Goal: Book appointment/travel/reservation

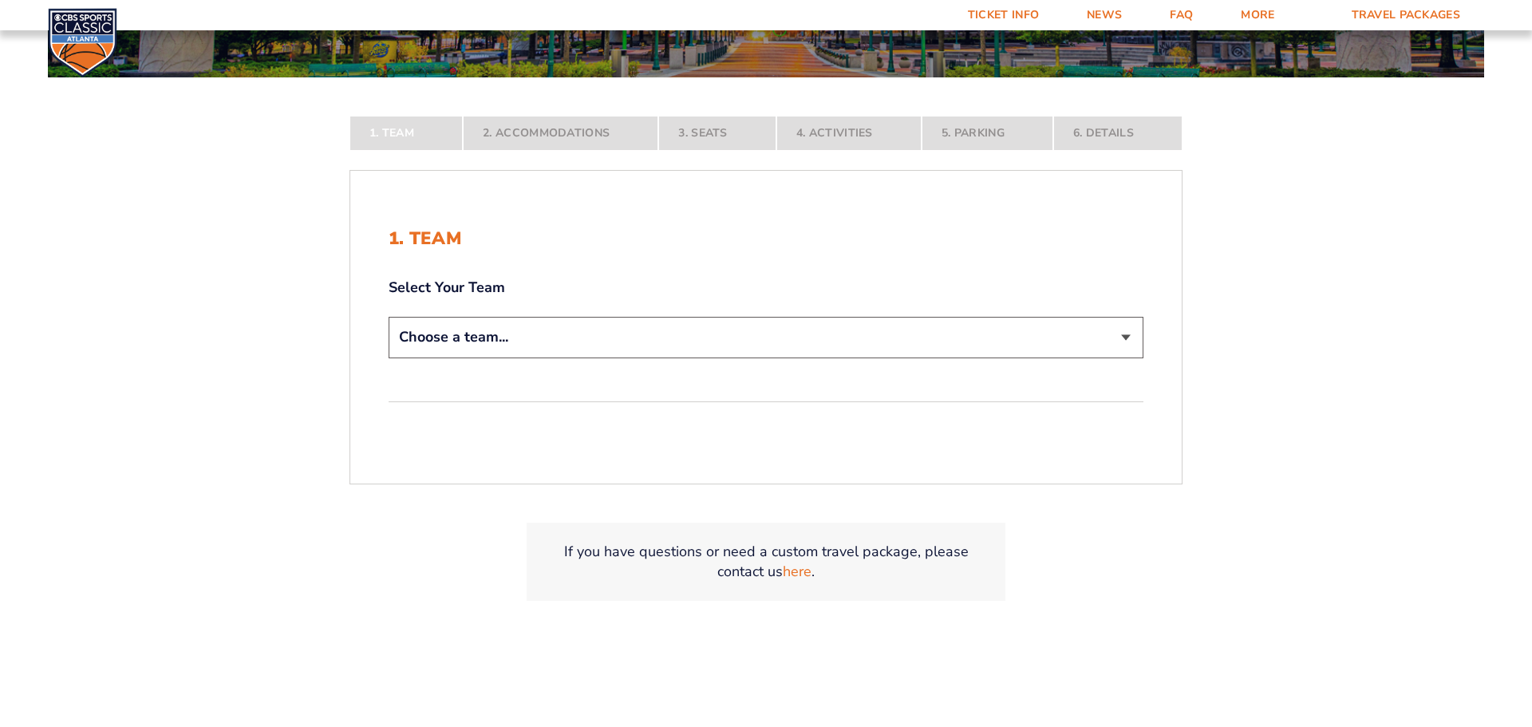
scroll to position [351, 0]
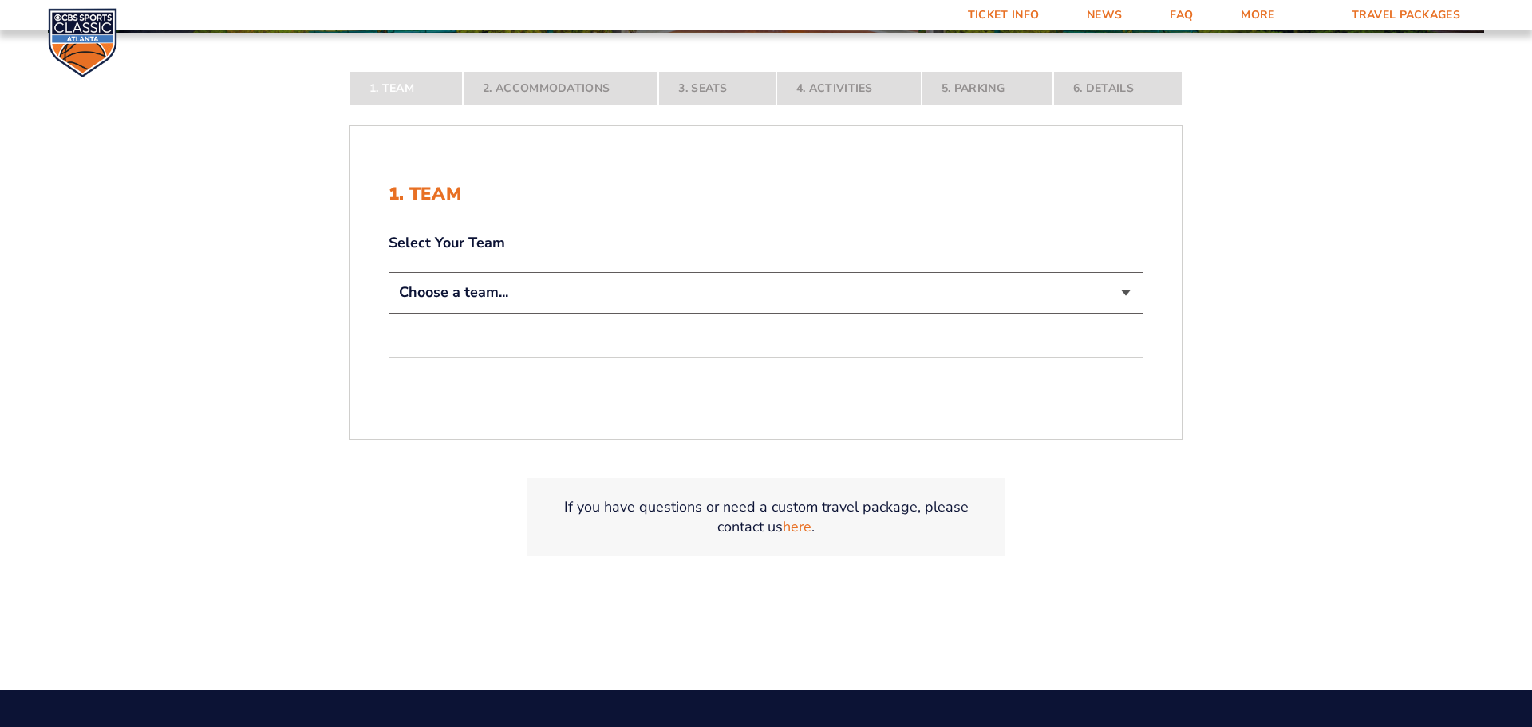
click at [1127, 294] on select "Choose a team... [US_STATE] Wildcats [US_STATE] State Buckeyes [US_STATE] Tar H…" at bounding box center [766, 292] width 755 height 41
select select "12956"
click at [389, 313] on select "Choose a team... [US_STATE] Wildcats [US_STATE] State Buckeyes [US_STATE] Tar H…" at bounding box center [766, 292] width 755 height 41
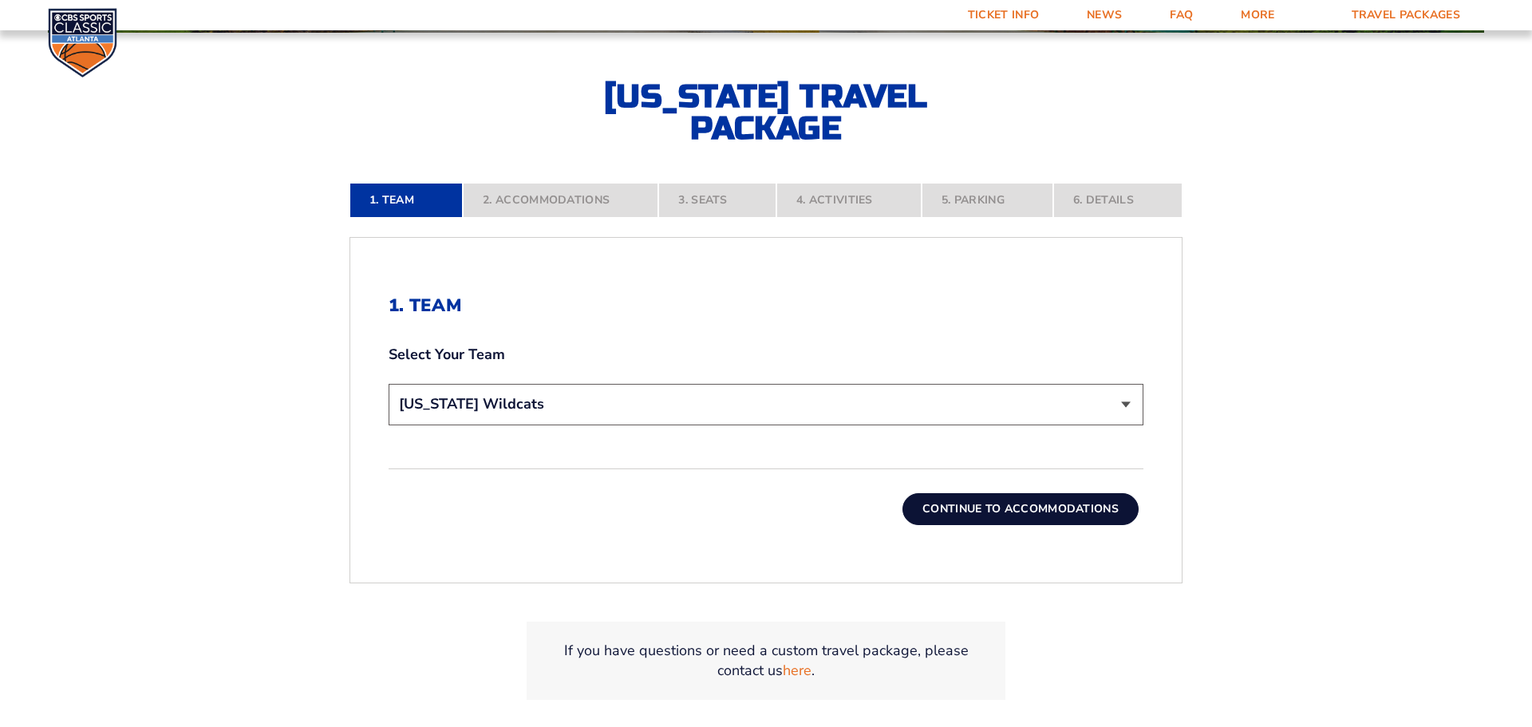
click at [993, 500] on button "Continue To Accommodations" at bounding box center [1020, 509] width 236 height 32
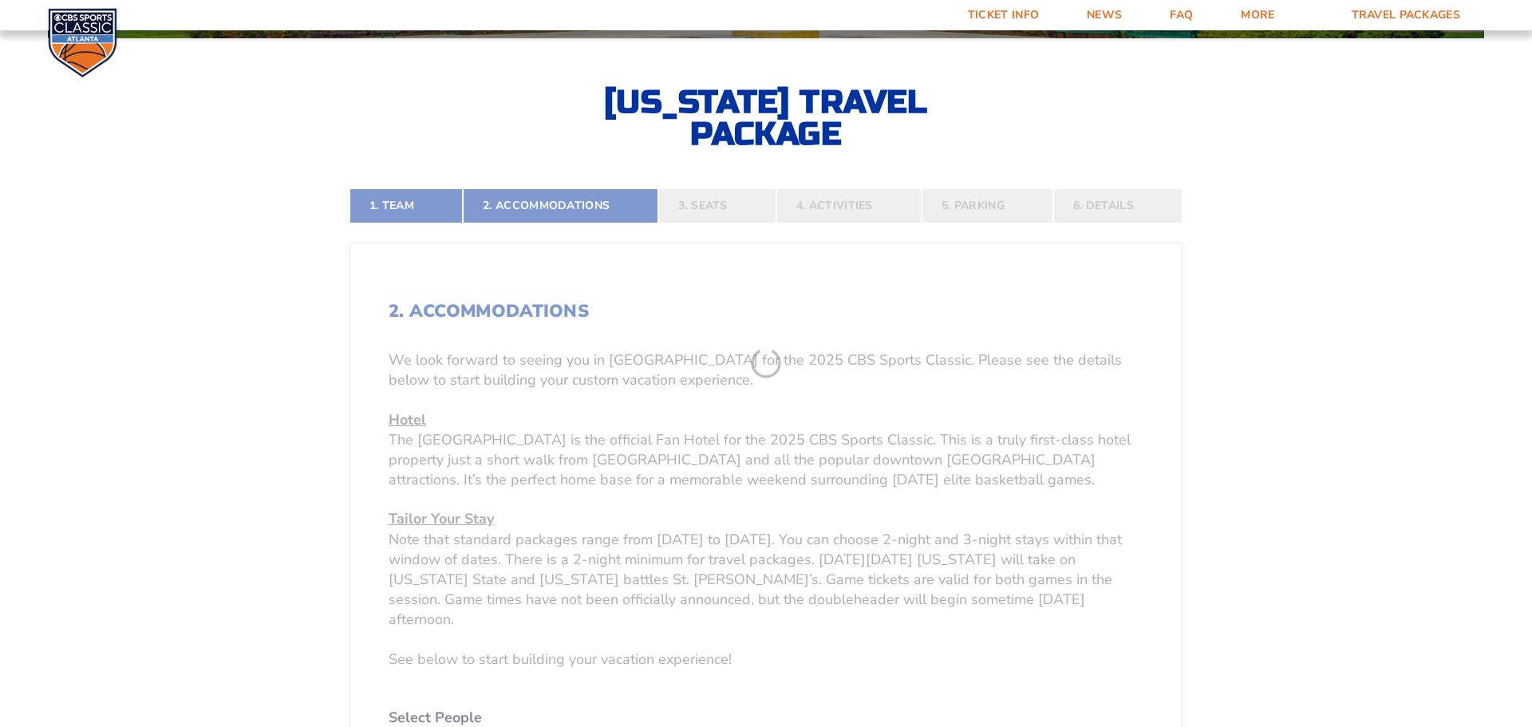
scroll to position [344, 0]
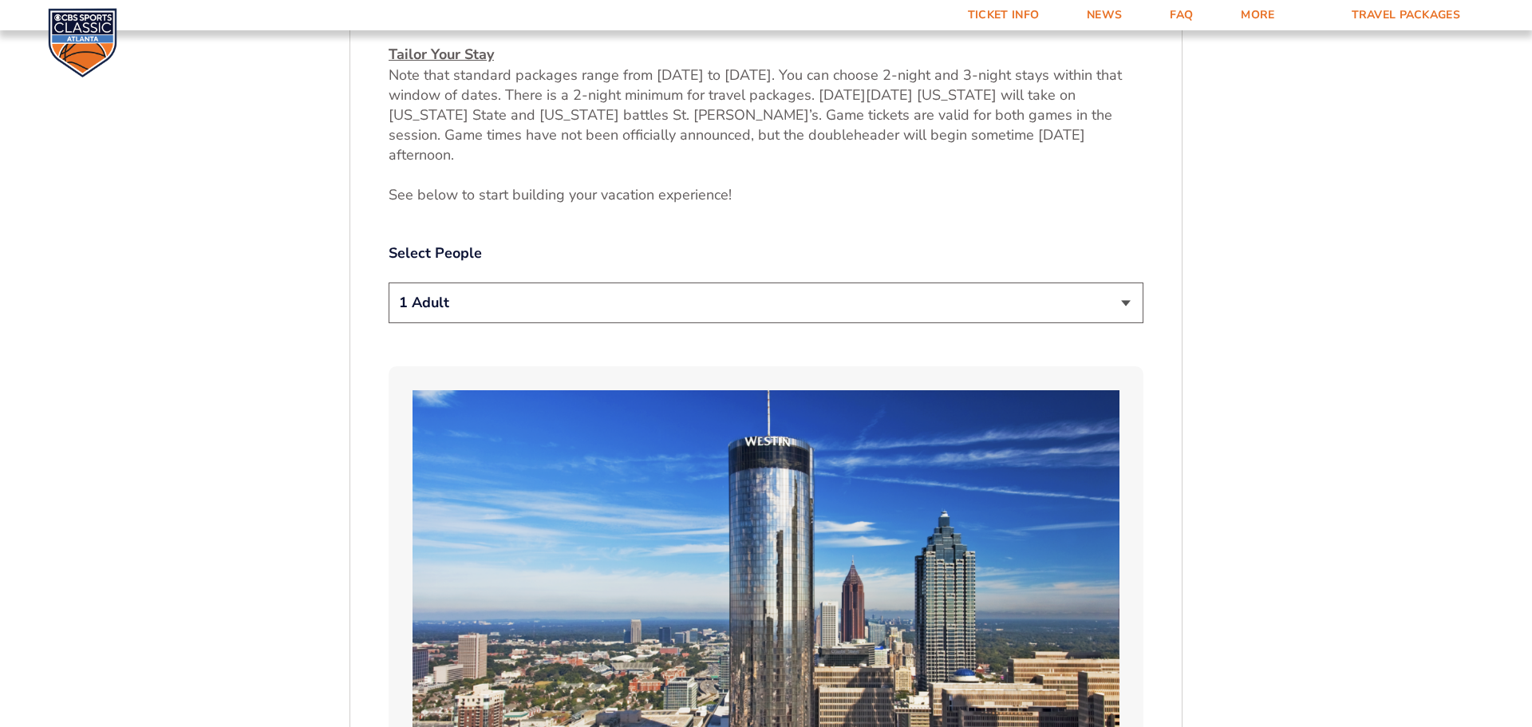
scroll to position [886, 0]
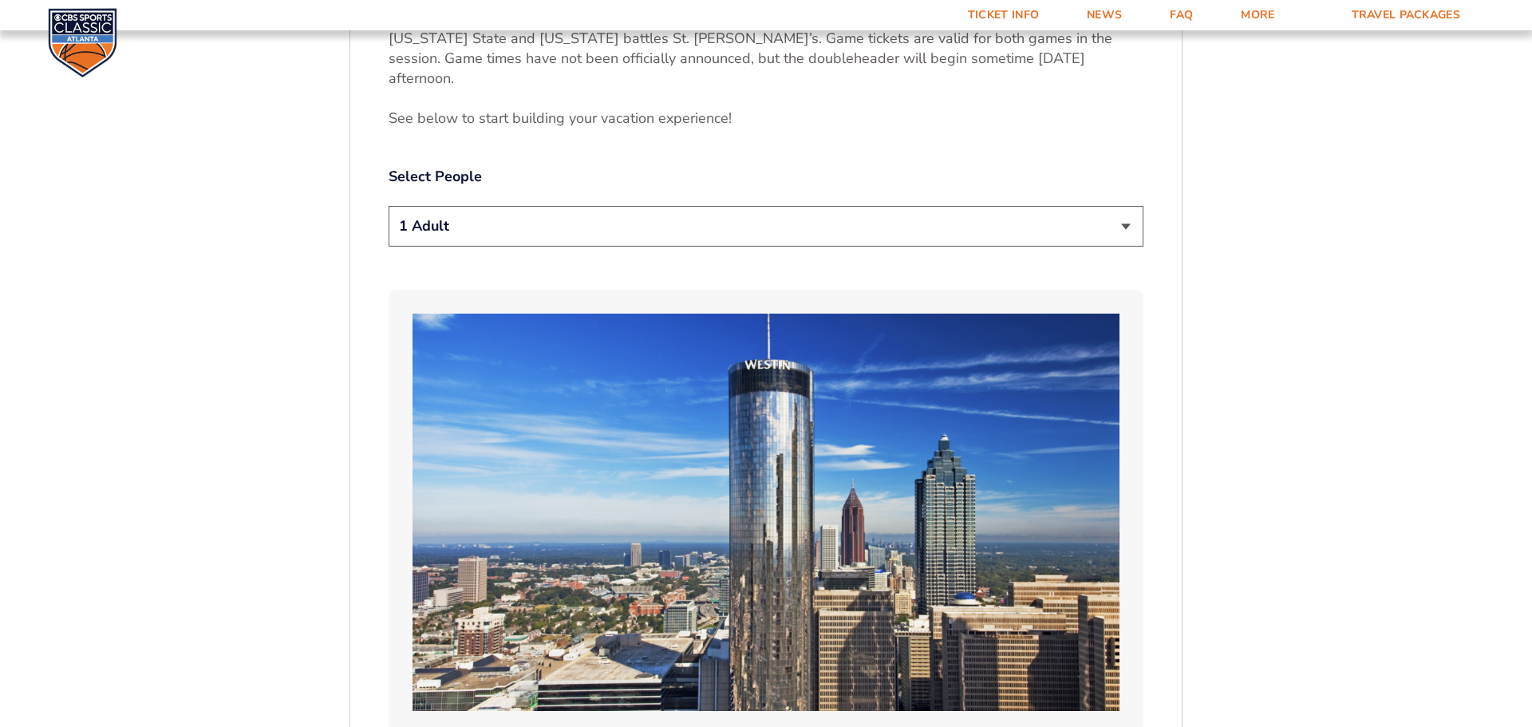
click at [1126, 206] on select "1 Adult 2 Adults 3 Adults 4 Adults 2 Adults + 1 Child 2 Adults + 2 Children 2 A…" at bounding box center [766, 226] width 755 height 41
click at [389, 206] on select "1 Adult 2 Adults 3 Adults 4 Adults 2 Adults + 1 Child 2 Adults + 2 Children 2 A…" at bounding box center [766, 226] width 755 height 41
click at [1123, 206] on select "1 Adult 2 Adults 3 Adults 4 Adults 2 Adults + 1 Child 2 Adults + 2 Children 2 A…" at bounding box center [766, 226] width 755 height 41
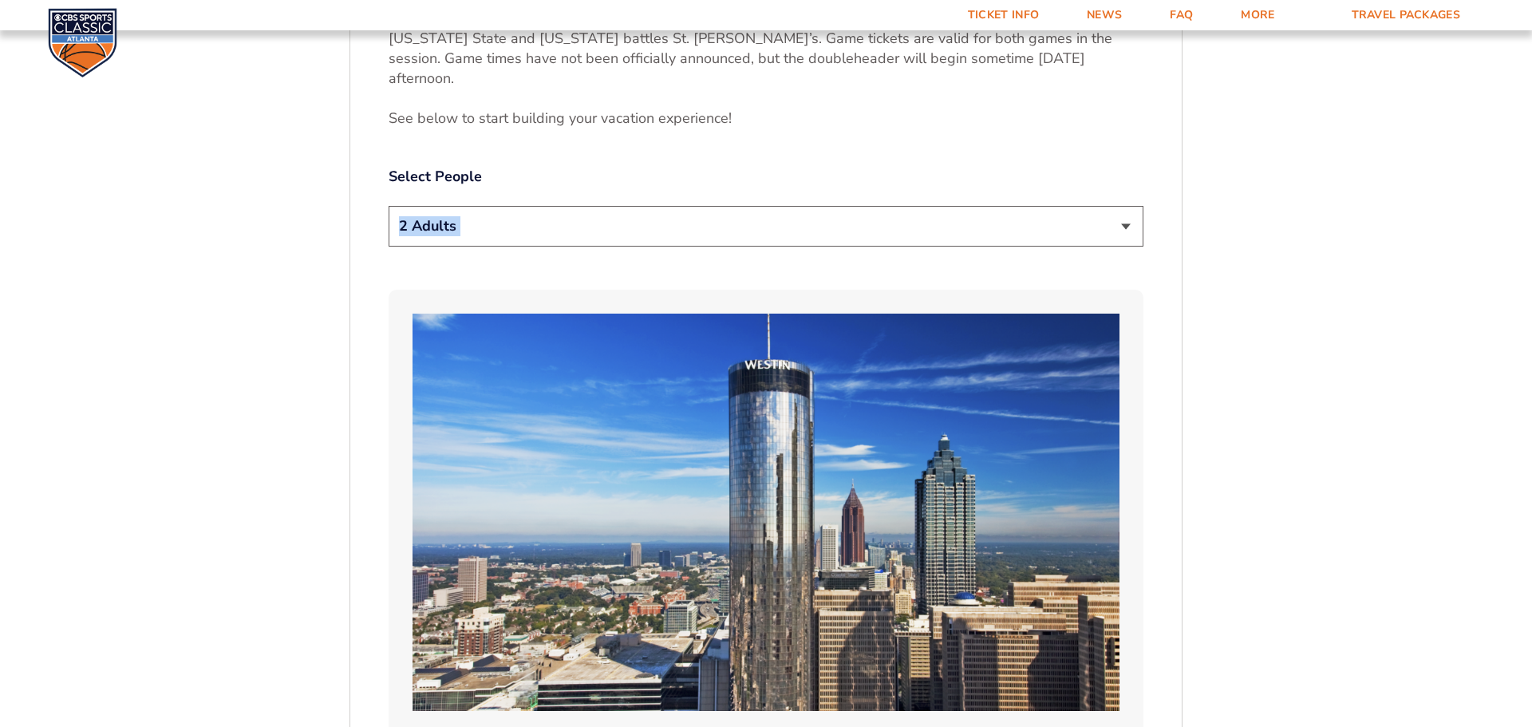
select select "4 Adults"
click at [389, 206] on select "1 Adult 2 Adults 3 Adults 4 Adults 2 Adults + 1 Child 2 Adults + 2 Children 2 A…" at bounding box center [766, 226] width 755 height 41
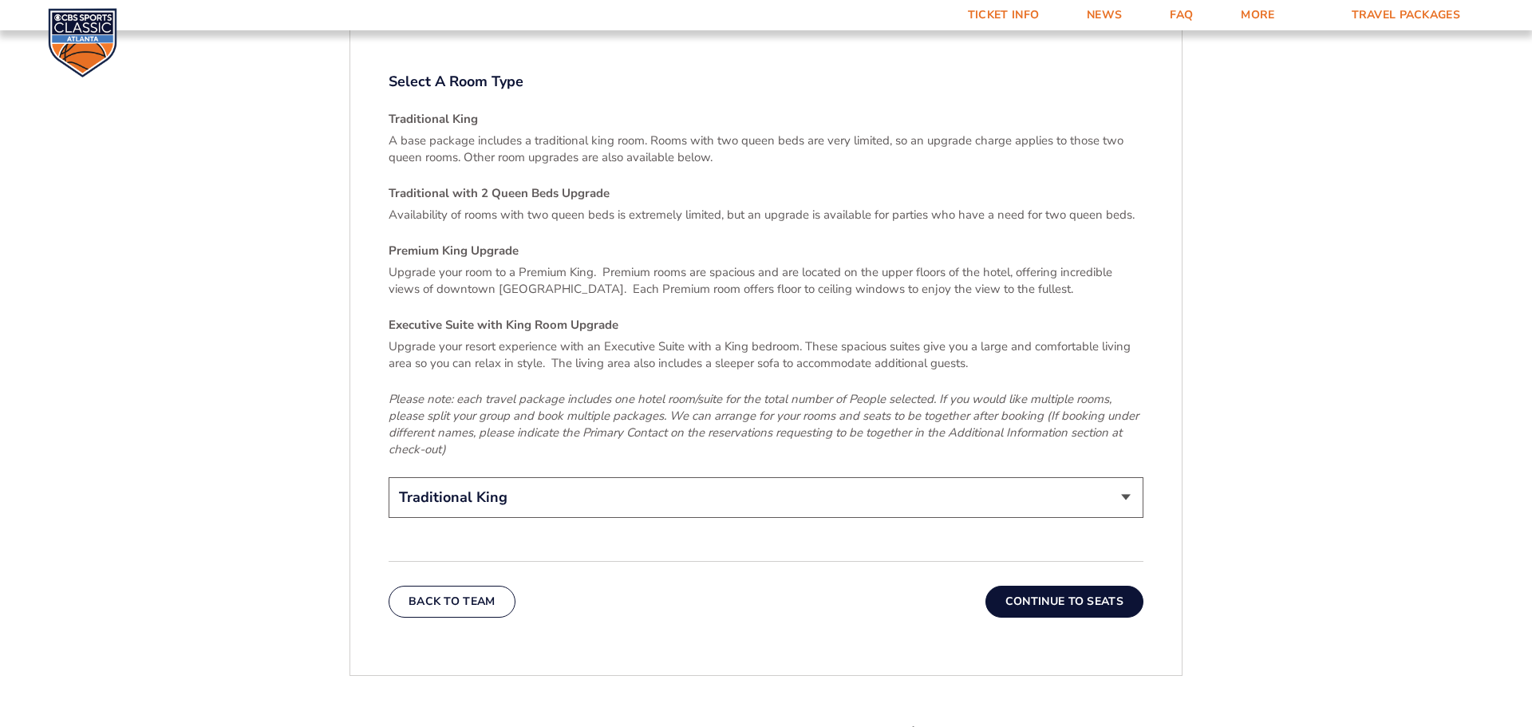
scroll to position [2386, 0]
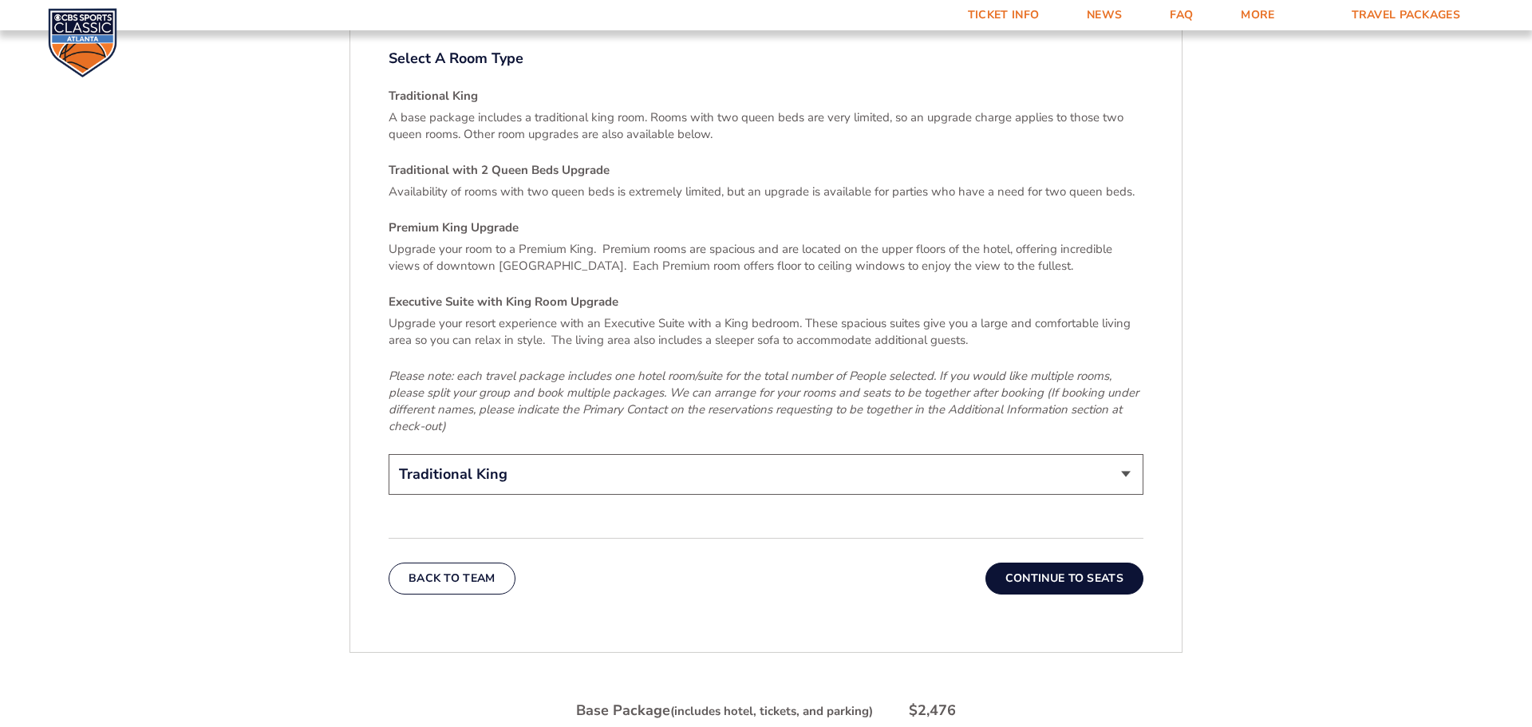
click at [1132, 454] on select "Traditional King Traditional with 2 Queen Beds Upgrade (+$45 per night) Premium…" at bounding box center [766, 474] width 755 height 41
select select "Traditional with 2 Queen Beds Upgrade"
click at [389, 454] on select "Traditional King Traditional with 2 Queen Beds Upgrade (+$45 per night) Premium…" at bounding box center [766, 474] width 755 height 41
click at [1046, 562] on button "Continue To Seats" at bounding box center [1064, 578] width 158 height 32
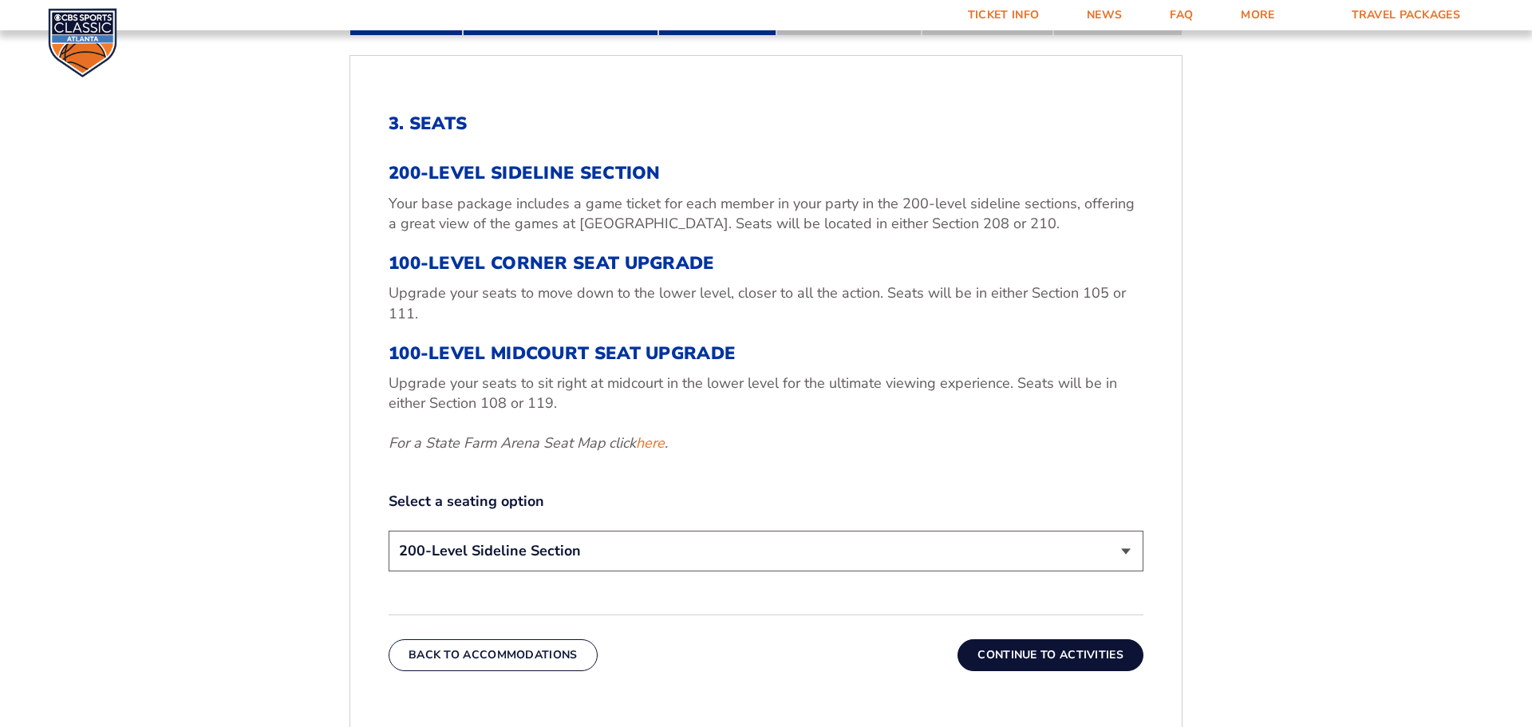
scroll to position [535, 0]
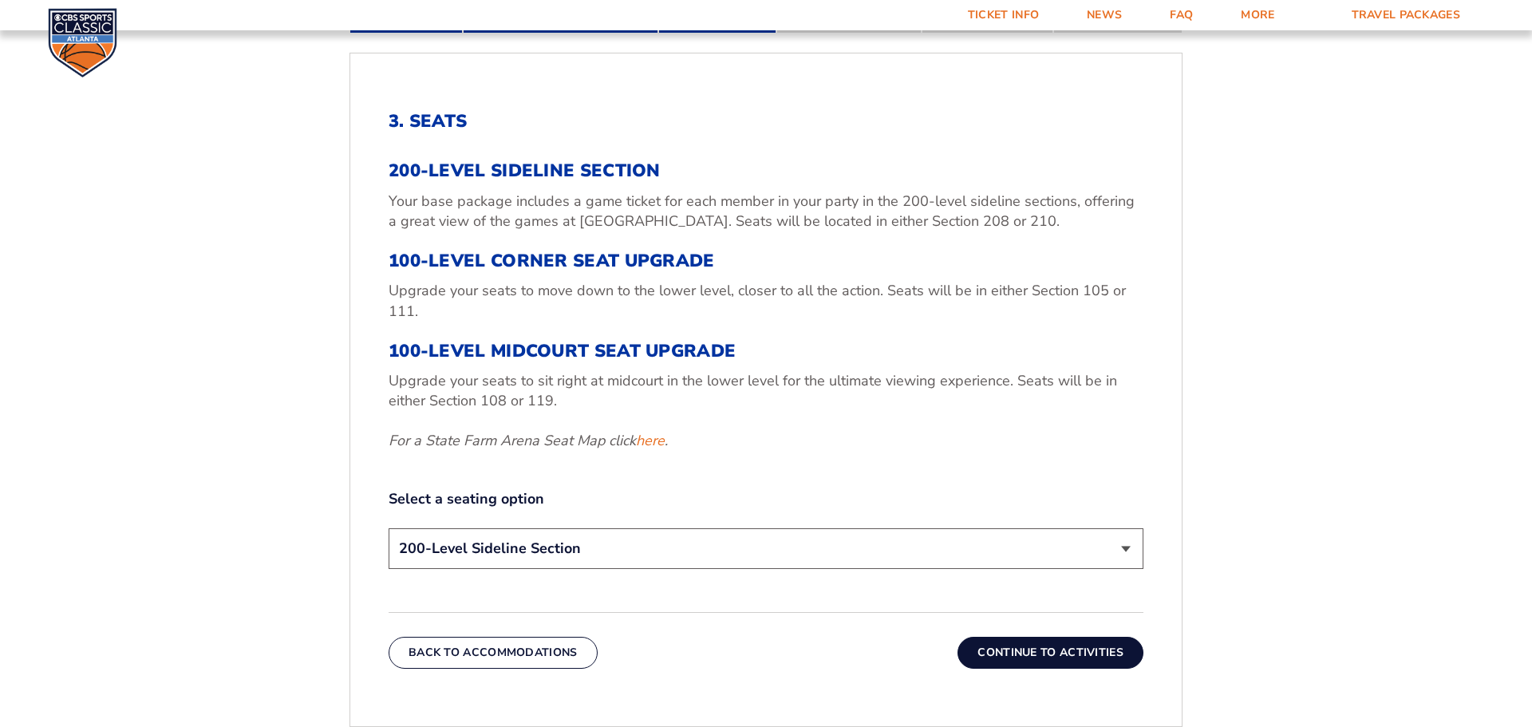
click at [1125, 550] on select "200-Level Sideline Section 100-Level Corner Seat Upgrade (+$120 per person) 100…" at bounding box center [766, 548] width 755 height 41
select select "100-Level Corner Seat Upgrade"
click at [389, 528] on select "200-Level Sideline Section 100-Level Corner Seat Upgrade (+$120 per person) 100…" at bounding box center [766, 548] width 755 height 41
click at [997, 653] on button "Continue To Activities" at bounding box center [1050, 653] width 186 height 32
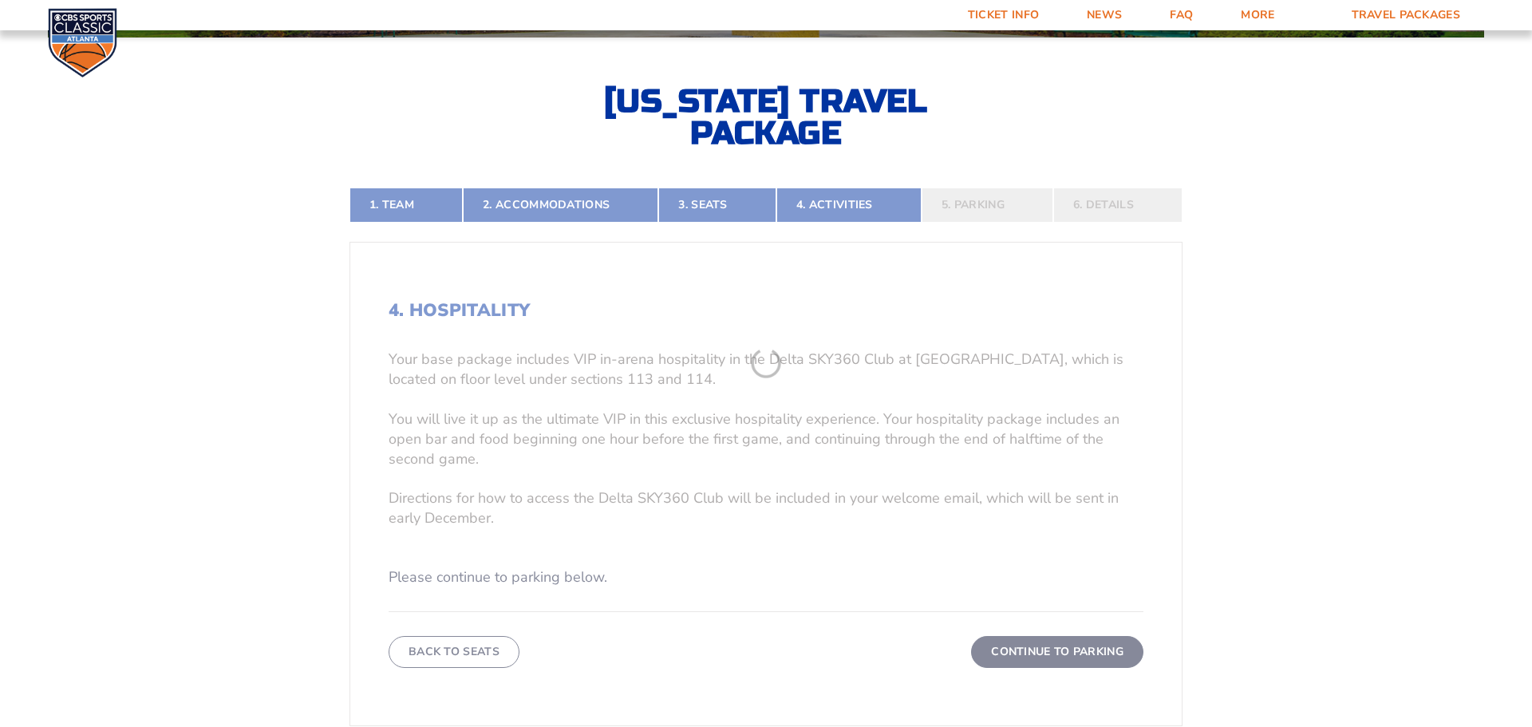
scroll to position [344, 0]
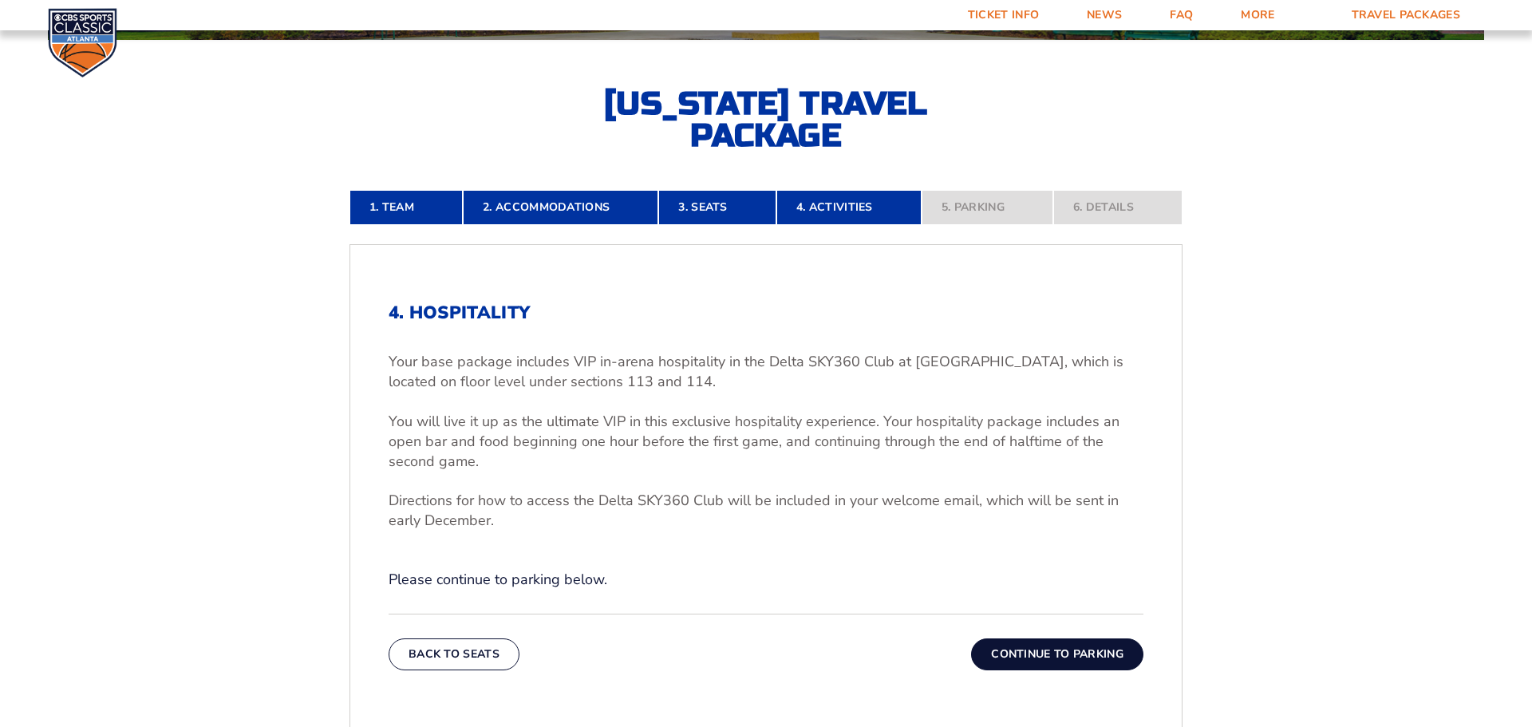
click at [1339, 507] on form "[US_STATE] [US_STATE] Travel Package [US_STATE][GEOGRAPHIC_DATA] [US_STATE] Sta…" at bounding box center [766, 382] width 1532 height 1452
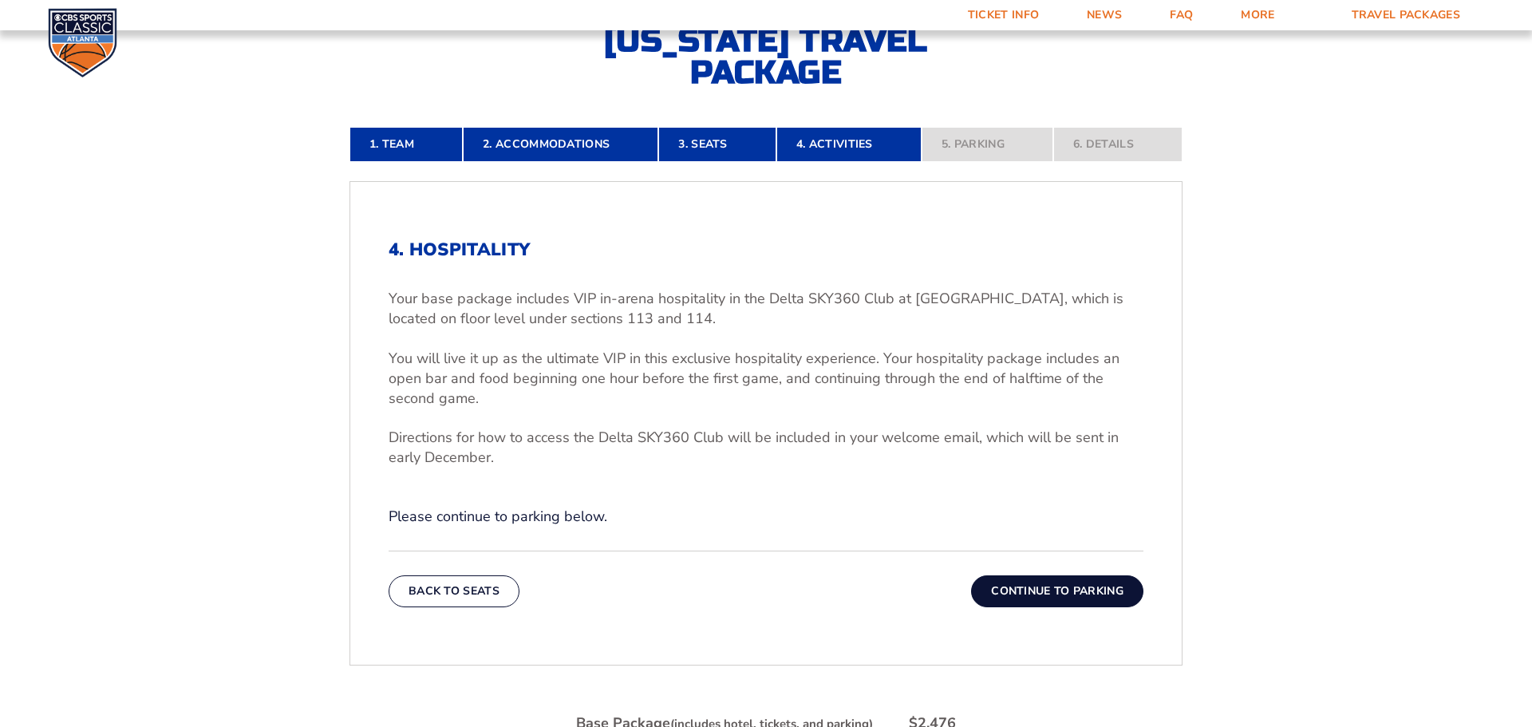
scroll to position [440, 0]
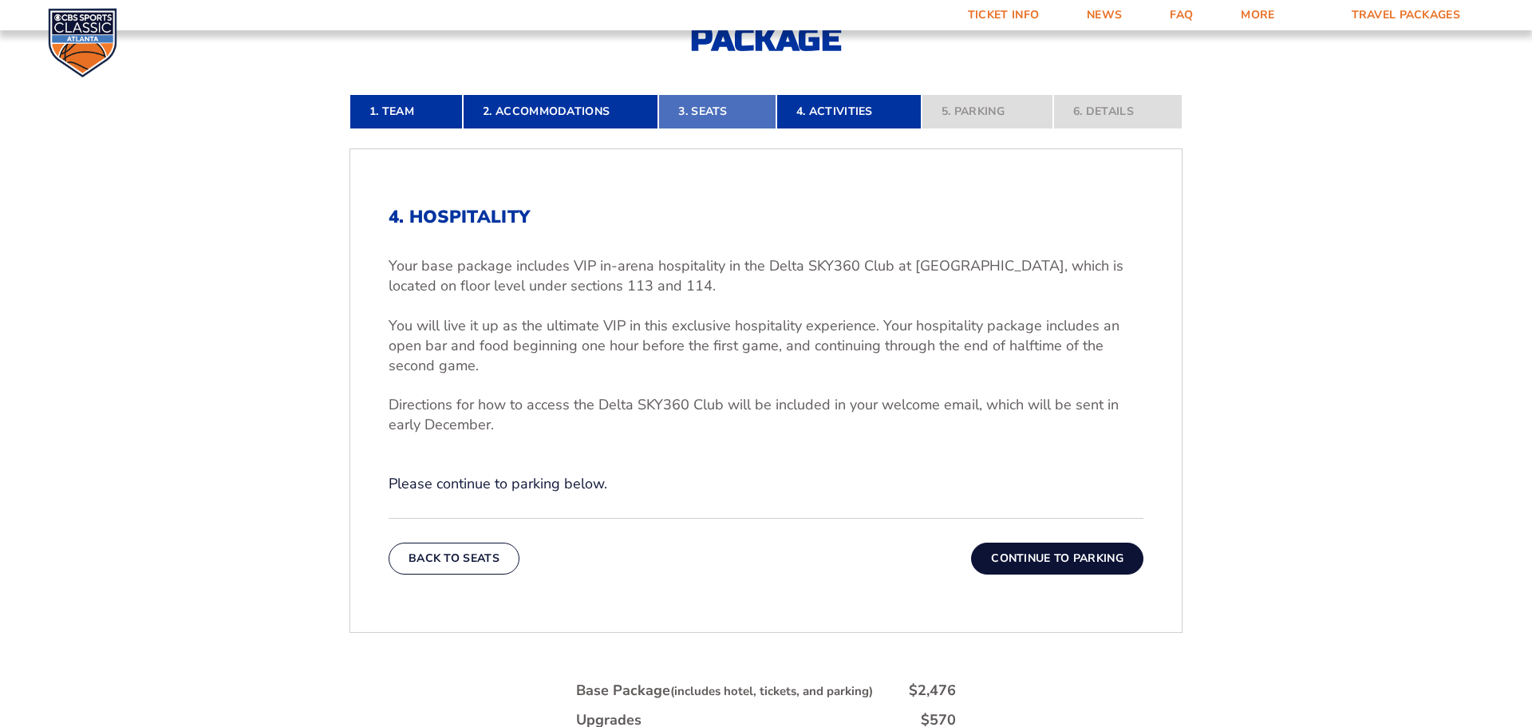
click at [724, 117] on link "3. Seats" at bounding box center [716, 111] width 117 height 35
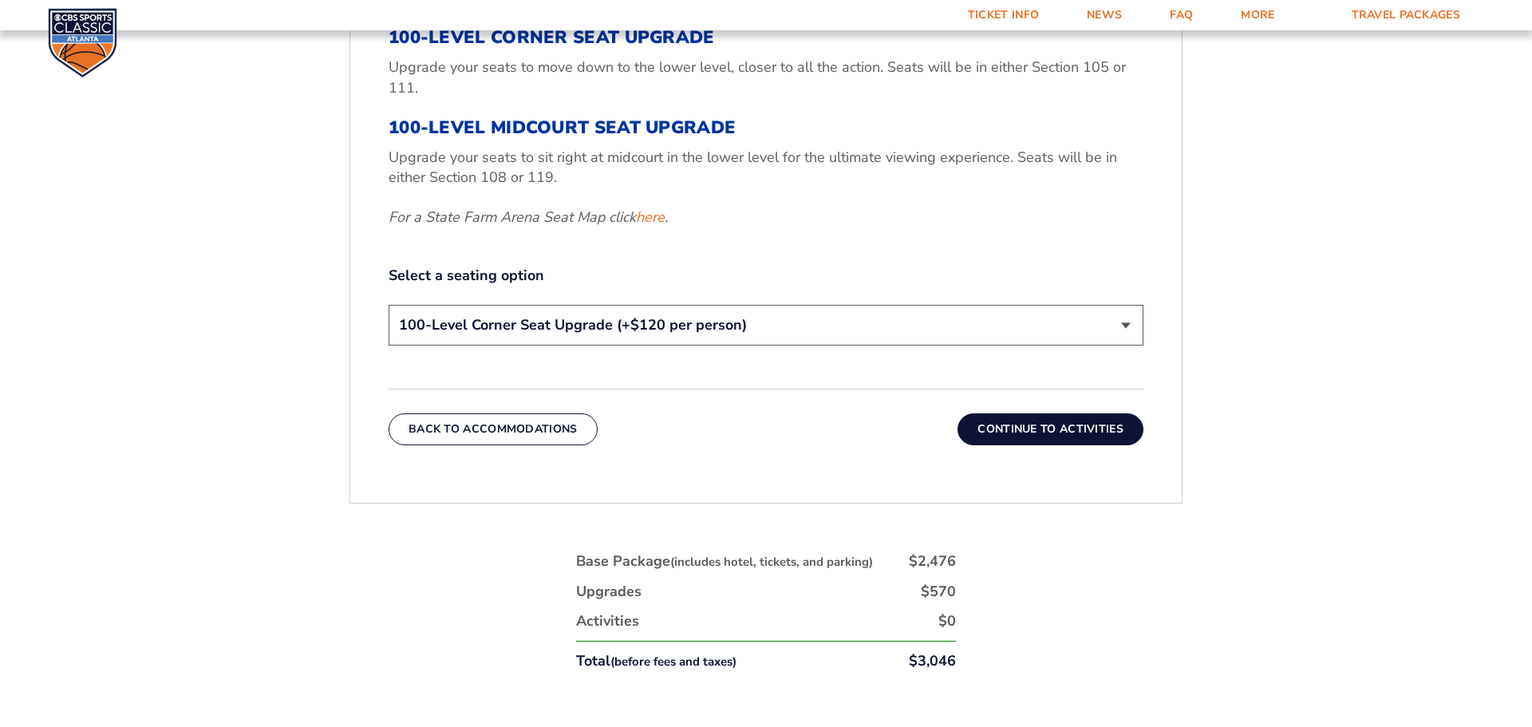
scroll to position [823, 0]
